Goal: Find specific page/section

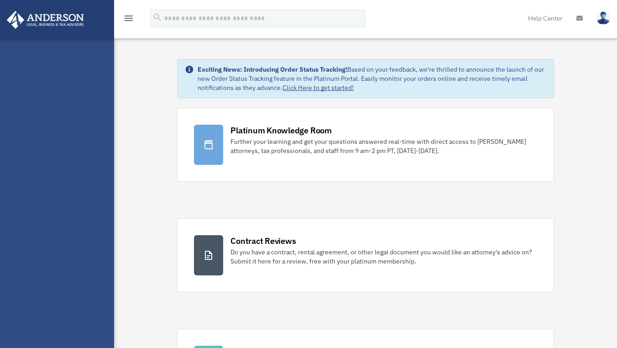
click at [129, 17] on icon "menu" at bounding box center [128, 18] width 11 height 11
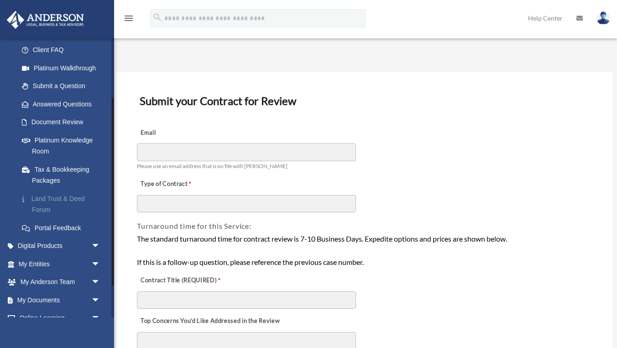
scroll to position [138, 0]
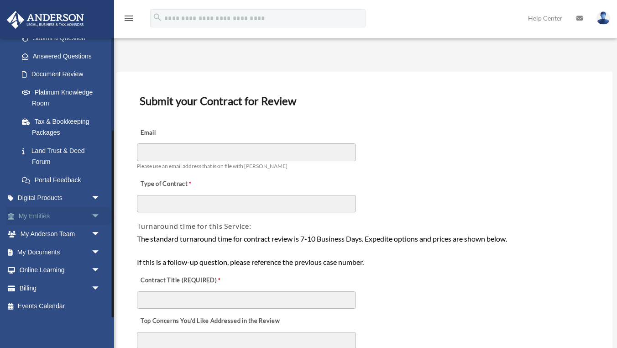
click at [79, 217] on link "My Entities arrow_drop_down" at bounding box center [60, 216] width 108 height 18
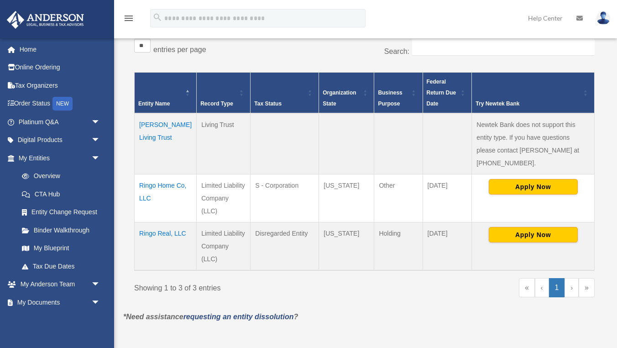
scroll to position [180, 0]
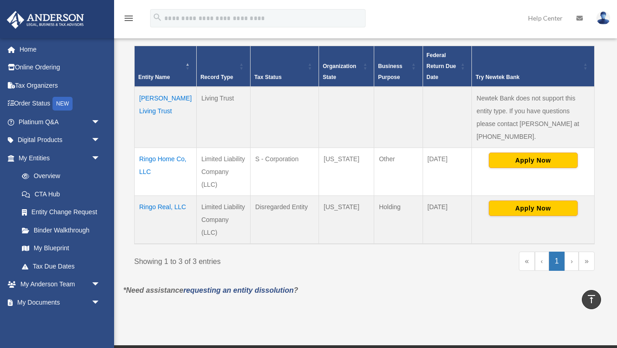
click at [161, 196] on td "Ringo Real, LLC" at bounding box center [166, 220] width 62 height 48
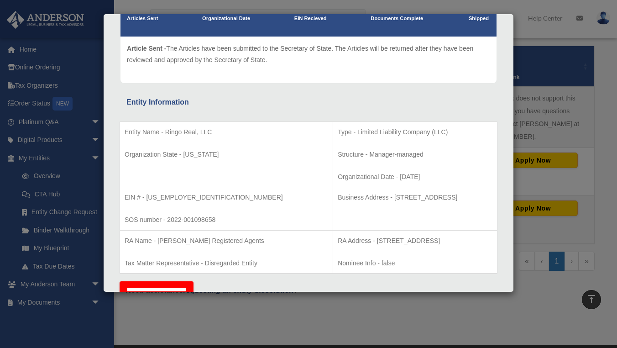
scroll to position [0, 0]
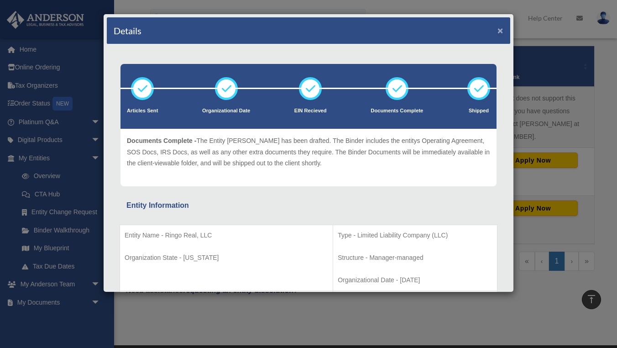
click at [500, 33] on button "×" at bounding box center [501, 31] width 6 height 10
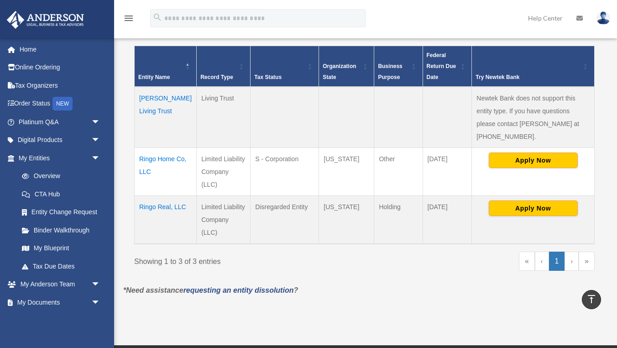
click at [337, 284] on p "*Need assistance requesting an entity dissolution ?" at bounding box center [364, 290] width 496 height 13
click at [334, 286] on div "Overview jaredalv@gmail.com Sign Out jaredalv@gmail.com Home Online Ordering Ta…" at bounding box center [308, 83] width 617 height 526
click at [338, 252] on div "Showing 1 to 3 of 3 entries" at bounding box center [246, 260] width 224 height 16
click at [390, 266] on div "Do you really want to log out? Yes No Entities, Trusts, and Deeds Active Entiti…" at bounding box center [364, 90] width 496 height 439
click at [398, 278] on div "Overview date_range Published on Last updated March 13, 2025 April 10, 2020 by …" at bounding box center [364, 90] width 496 height 461
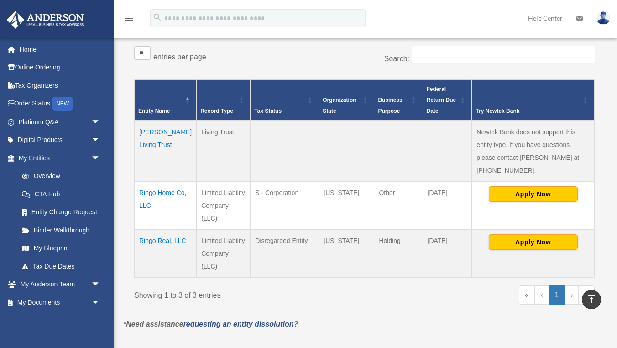
scroll to position [146, 0]
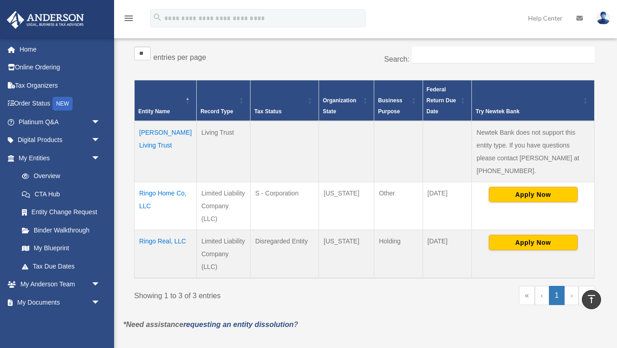
click at [389, 286] on div "« ‹ 1 › »" at bounding box center [484, 300] width 224 height 28
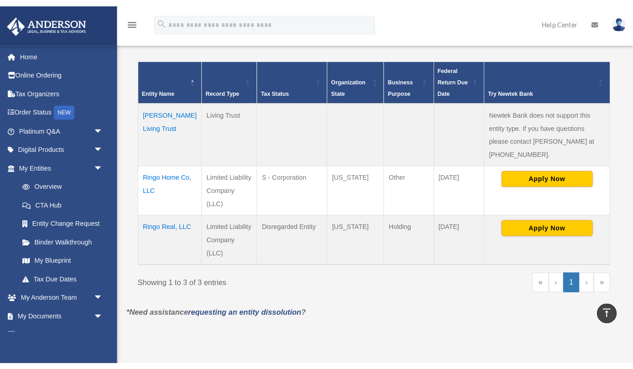
scroll to position [173, 0]
